Goal: Information Seeking & Learning: Check status

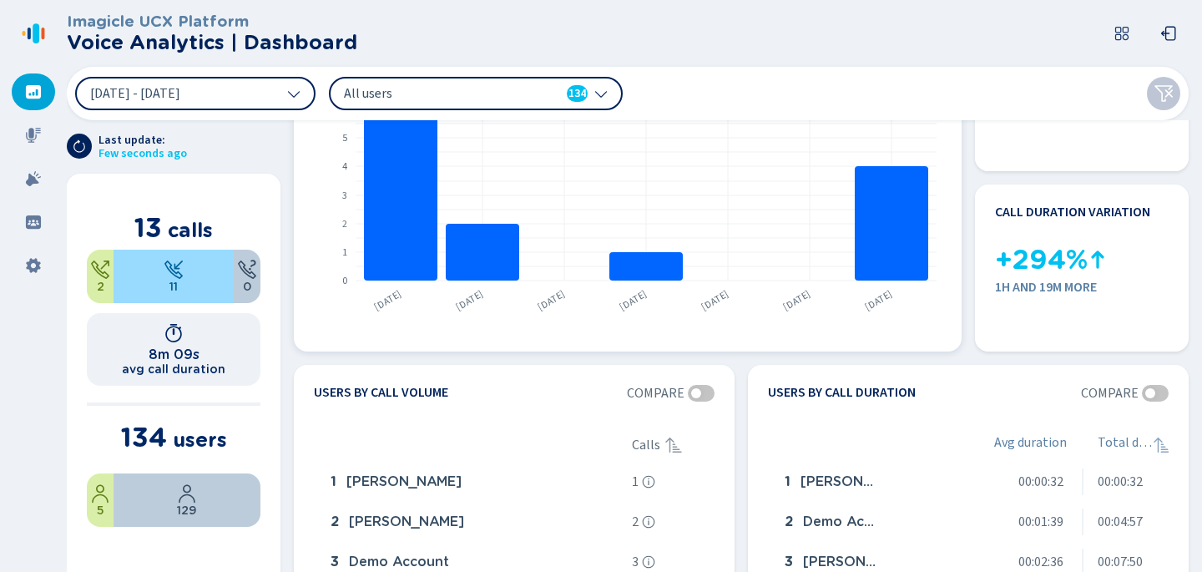
scroll to position [138, 0]
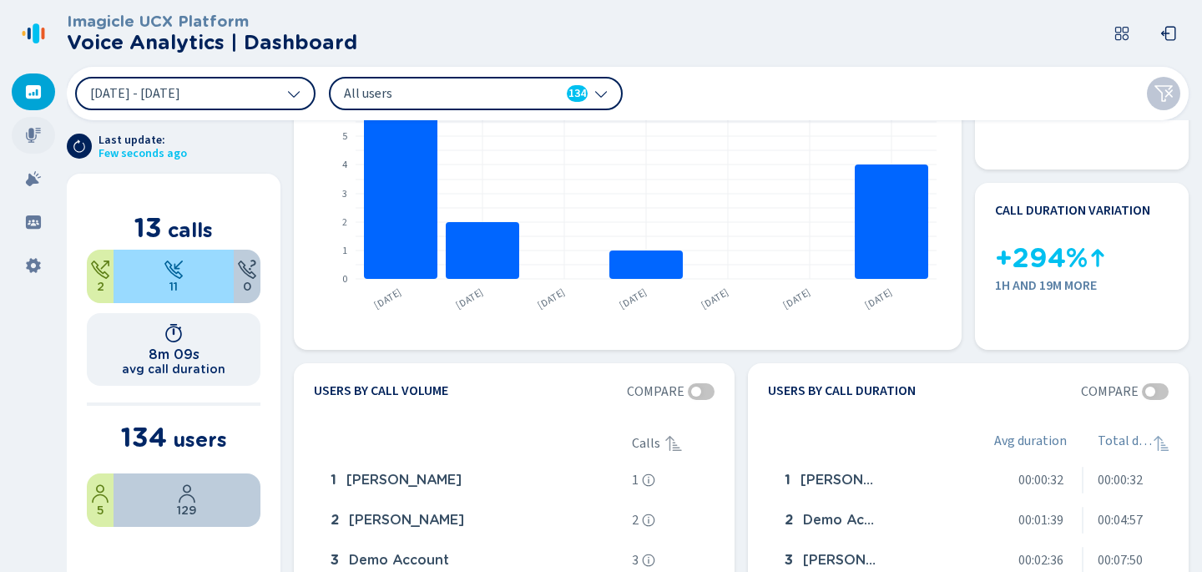
click at [28, 131] on icon at bounding box center [33, 135] width 15 height 15
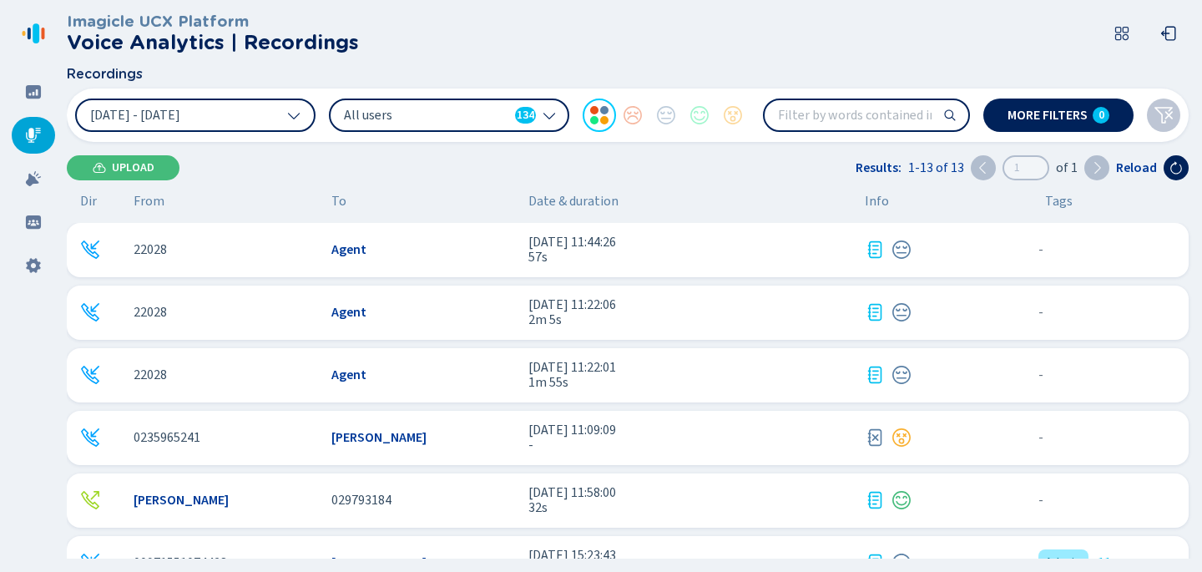
click at [178, 245] on div "22028" at bounding box center [226, 249] width 185 height 15
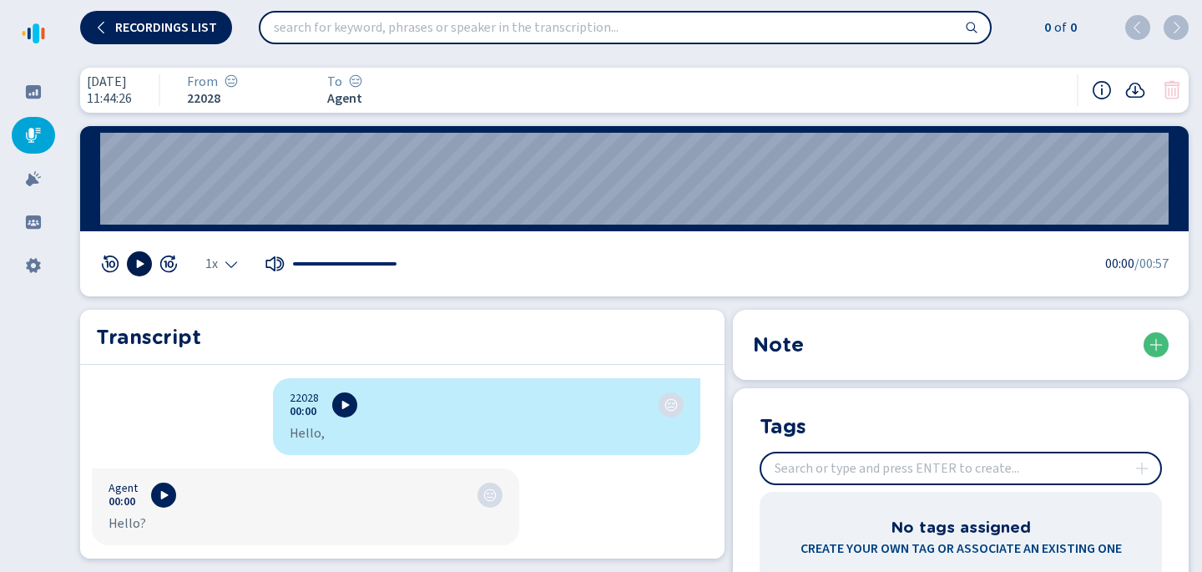
click at [145, 259] on icon at bounding box center [139, 263] width 13 height 13
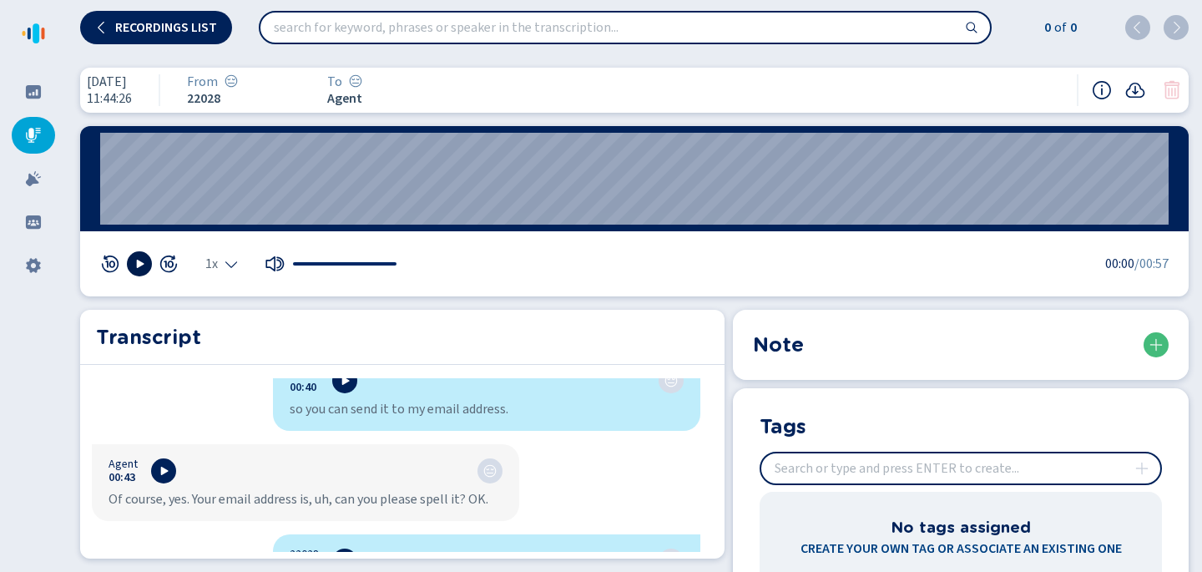
scroll to position [1994, 0]
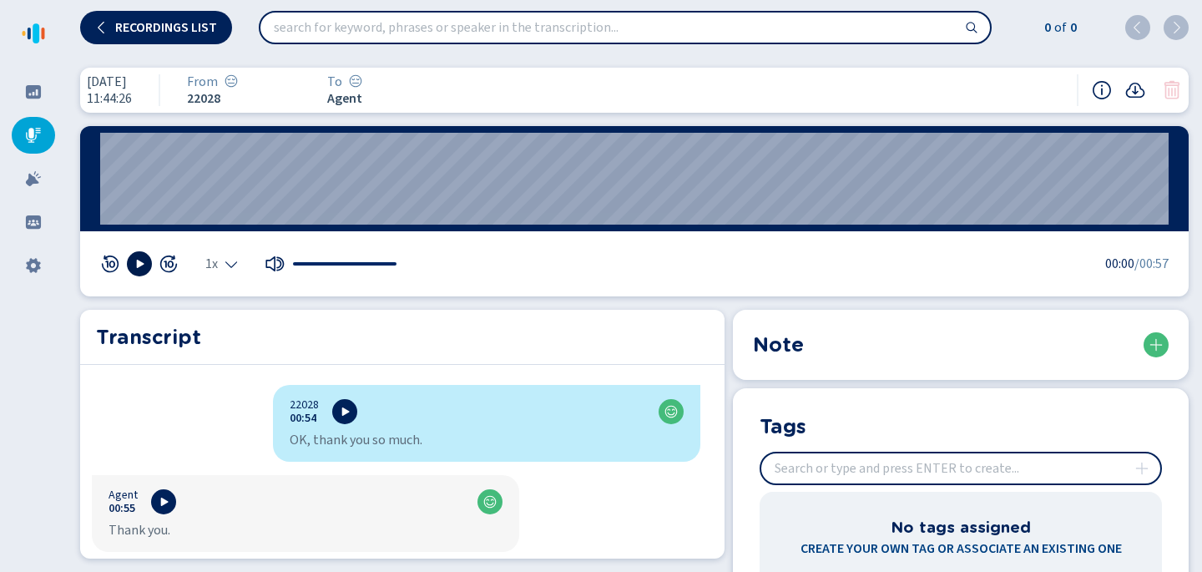
click at [33, 134] on icon at bounding box center [33, 135] width 15 height 15
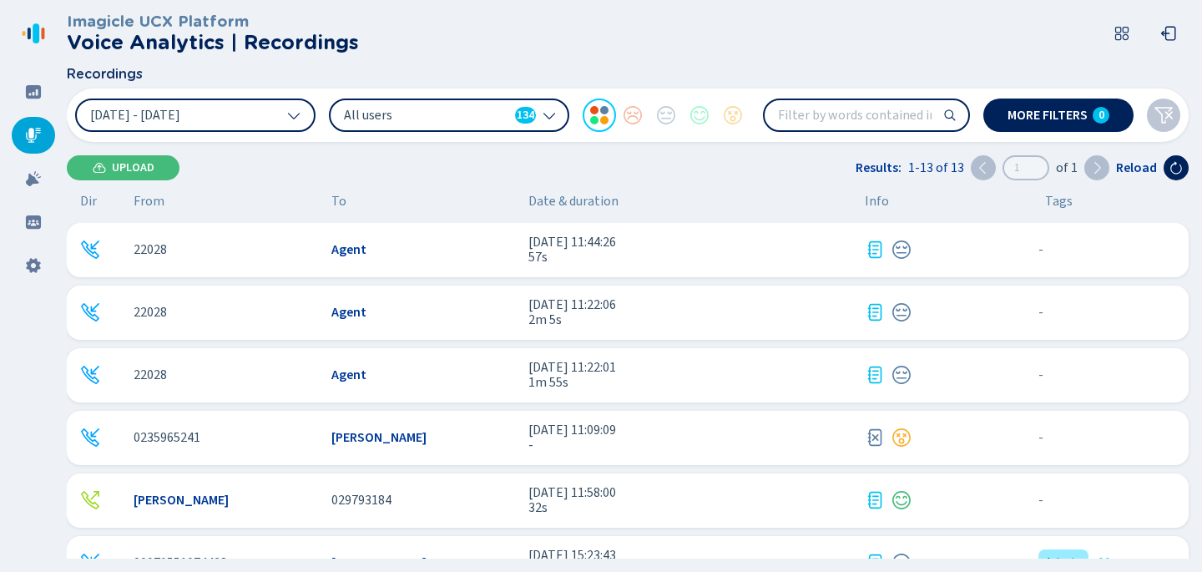
click at [200, 367] on div "22028" at bounding box center [226, 374] width 185 height 15
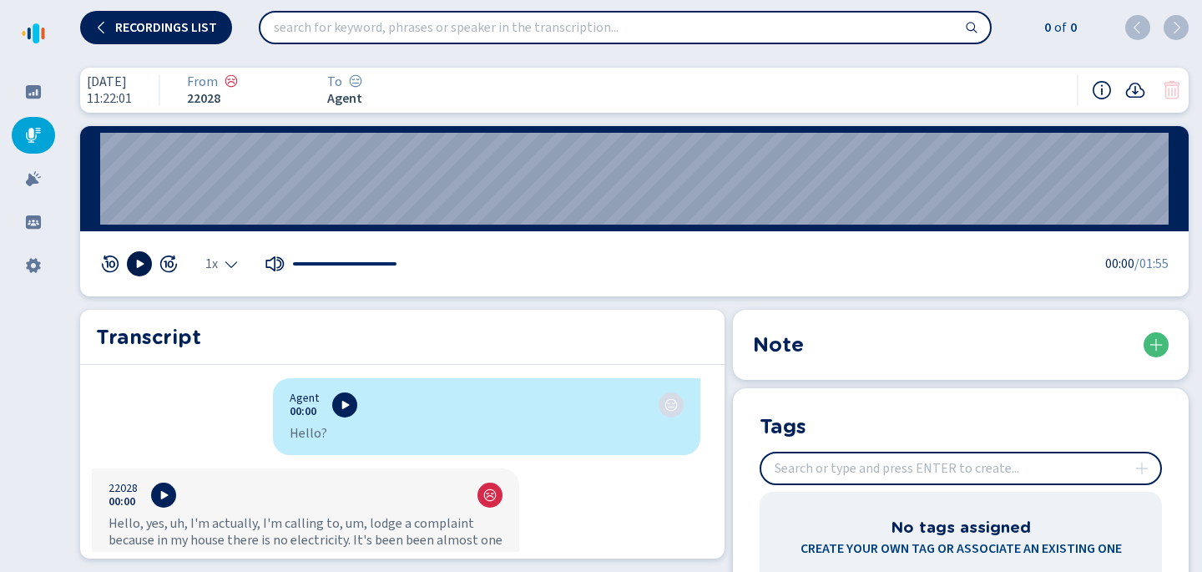
click at [133, 260] on icon at bounding box center [139, 263] width 13 height 13
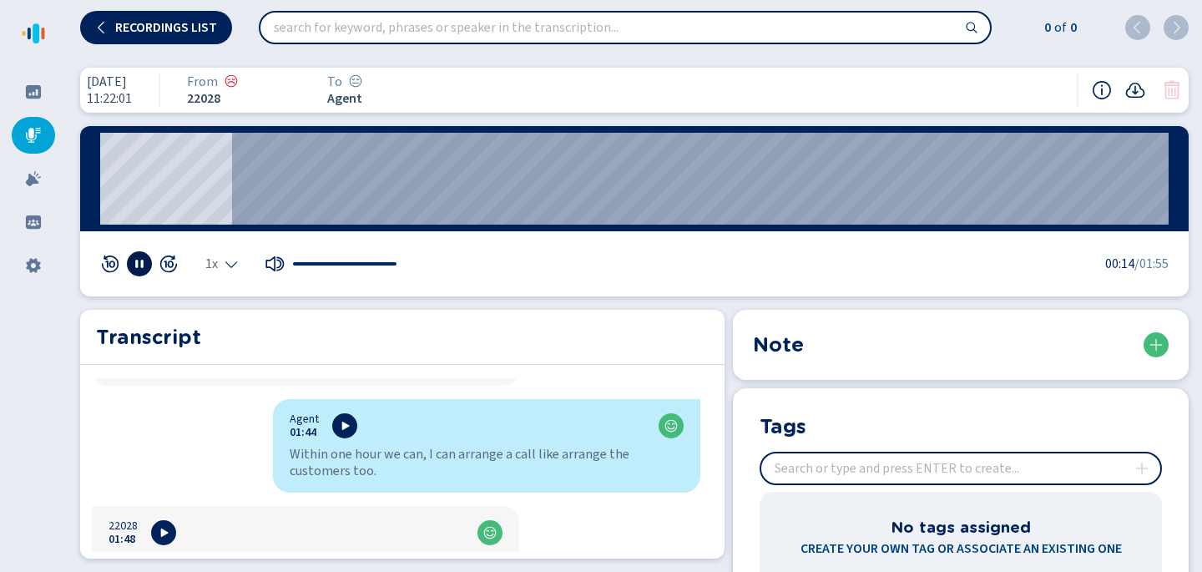
scroll to position [3440, 0]
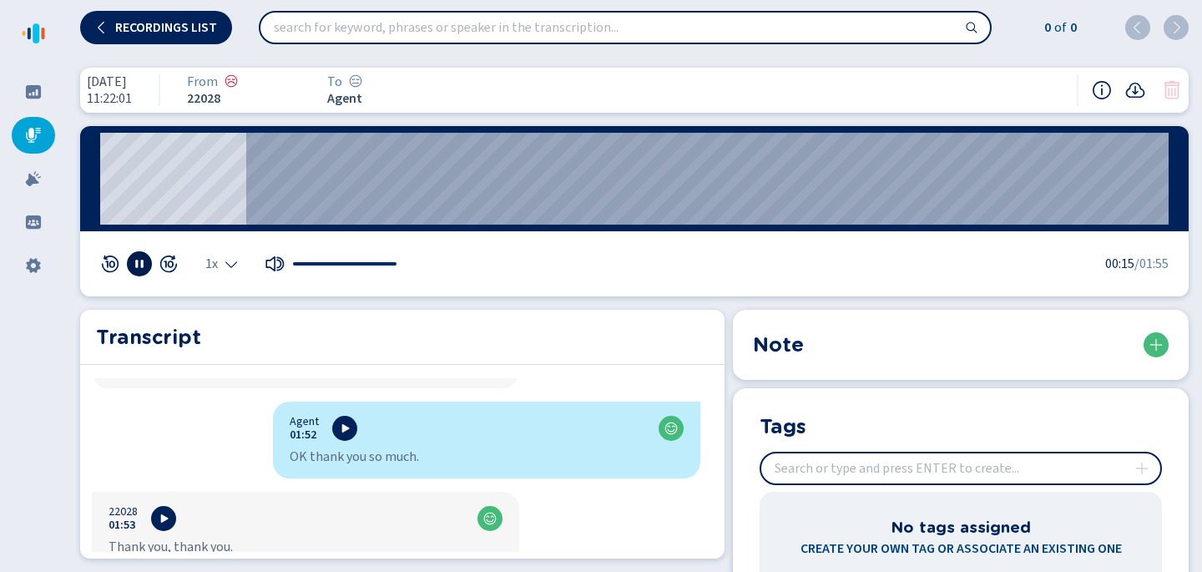
click at [43, 137] on div at bounding box center [33, 135] width 43 height 37
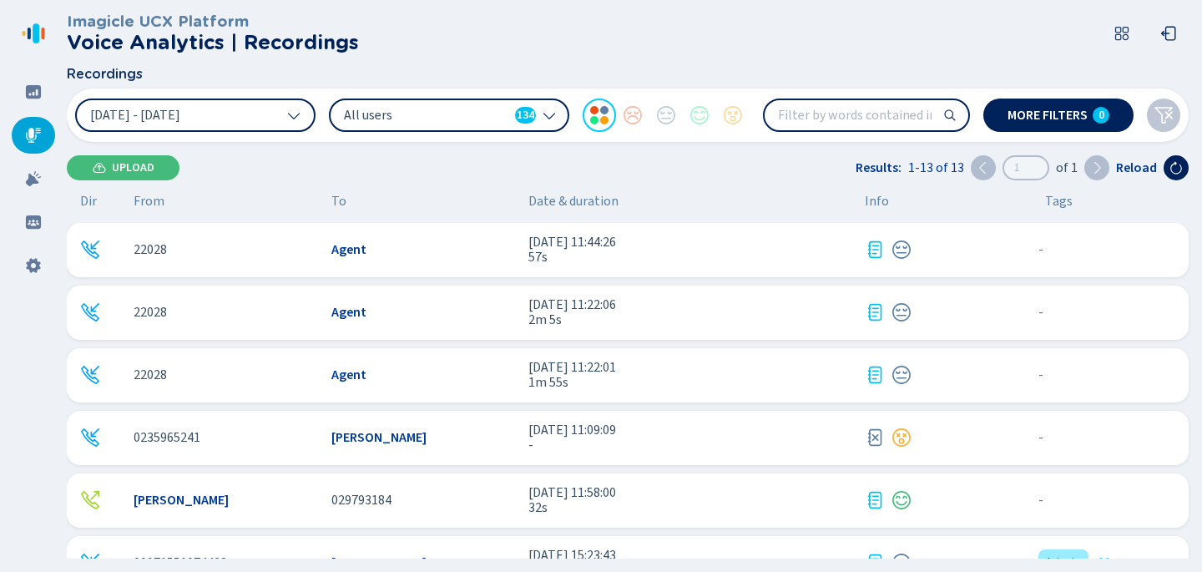
click at [200, 430] on div "0235965241" at bounding box center [226, 437] width 185 height 15
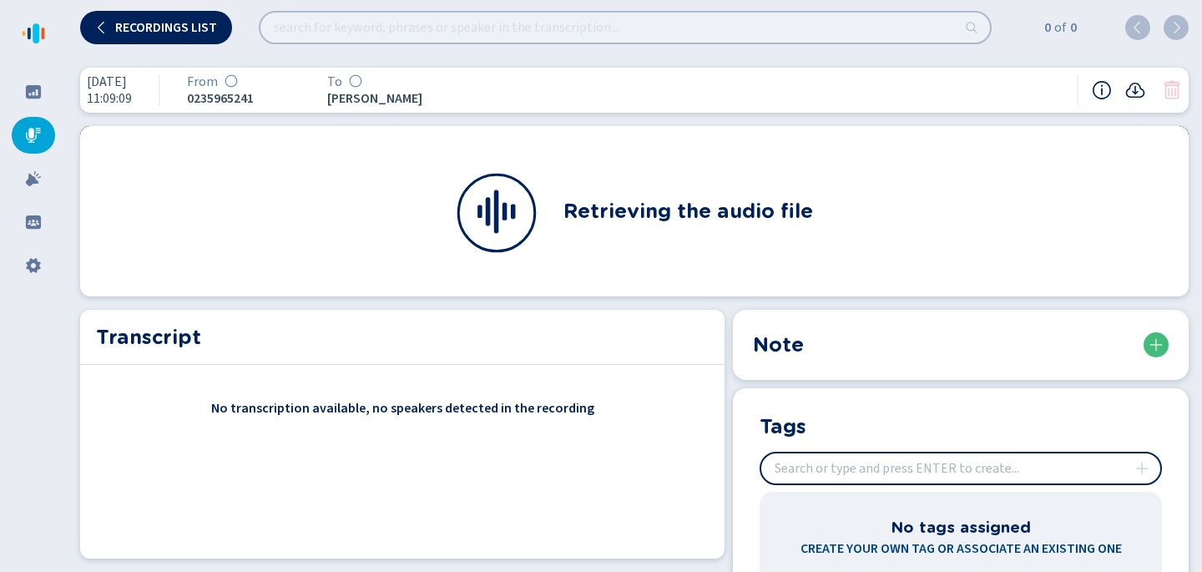
click at [25, 131] on icon at bounding box center [33, 135] width 17 height 17
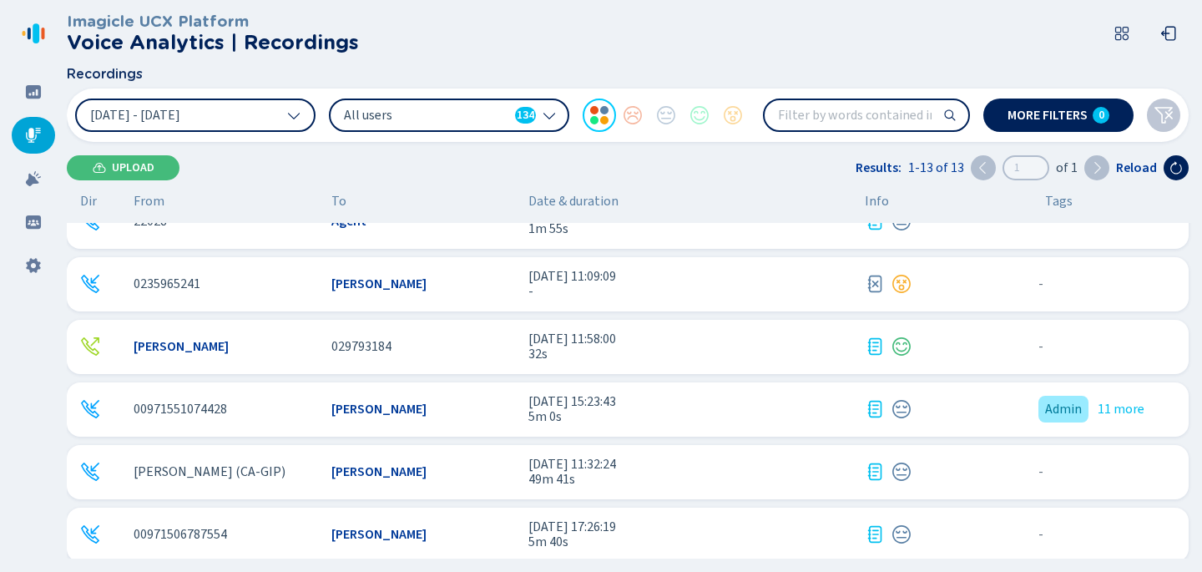
scroll to position [155, 0]
click at [927, 286] on div at bounding box center [942, 282] width 154 height 20
